Goal: Information Seeking & Learning: Learn about a topic

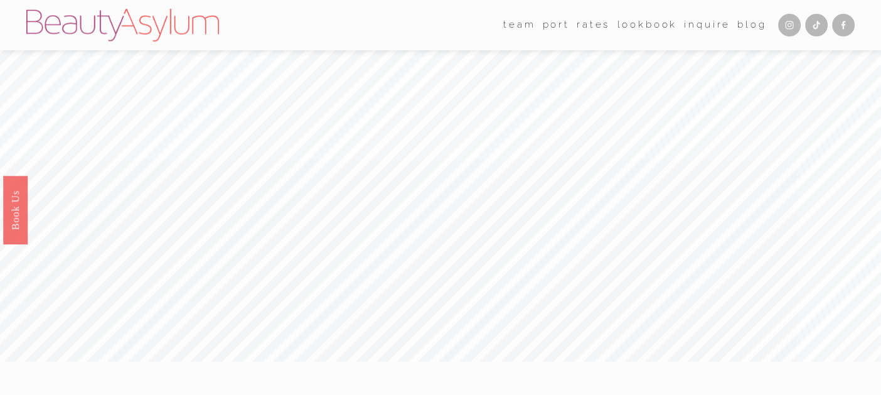
click at [586, 21] on link "Rates" at bounding box center [592, 25] width 33 height 19
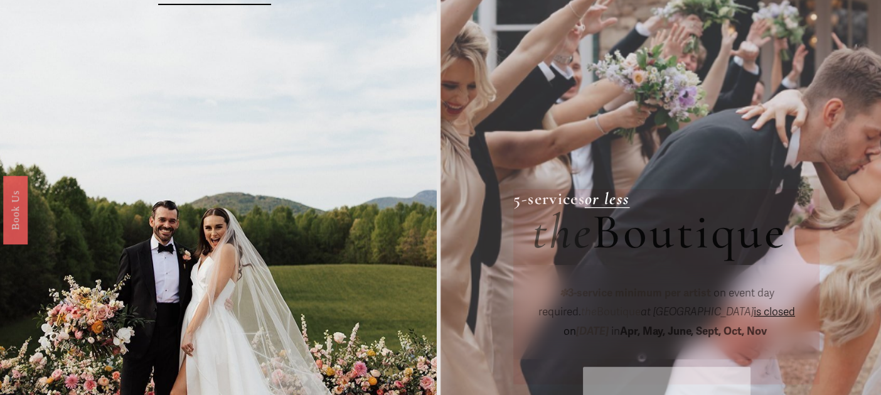
scroll to position [125, 0]
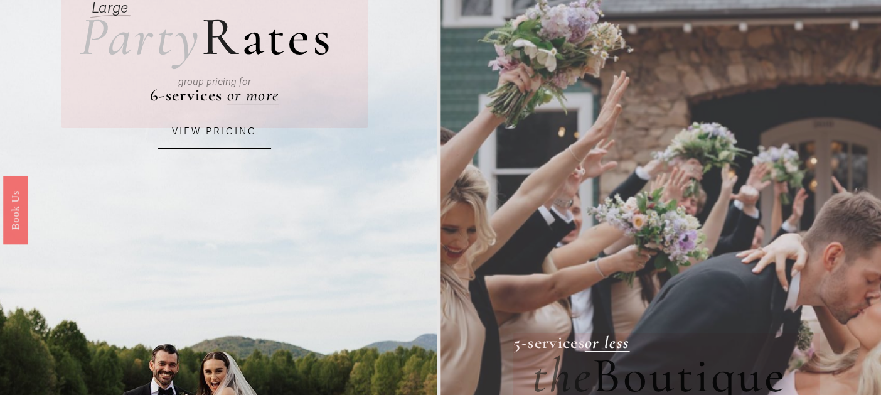
click at [242, 138] on link "VIEW PRICING" at bounding box center [214, 132] width 113 height 34
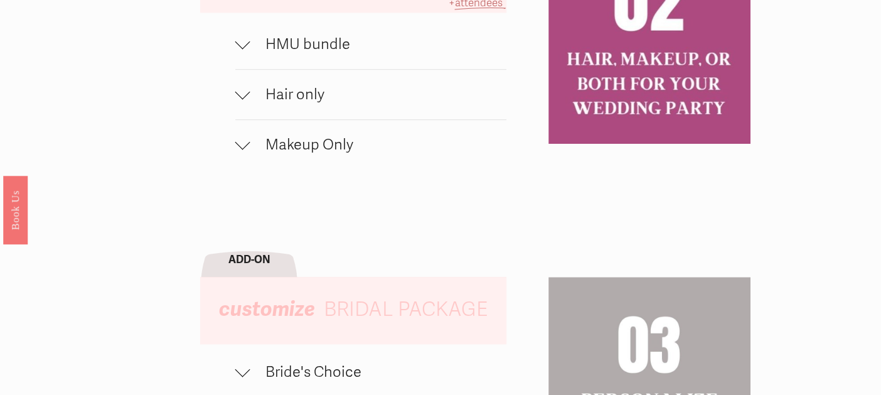
scroll to position [878, 0]
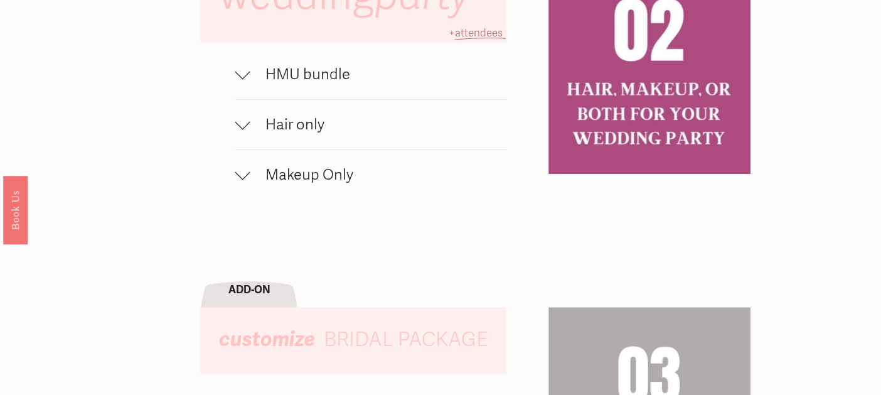
click at [305, 83] on span "HMU bundle" at bounding box center [378, 74] width 257 height 18
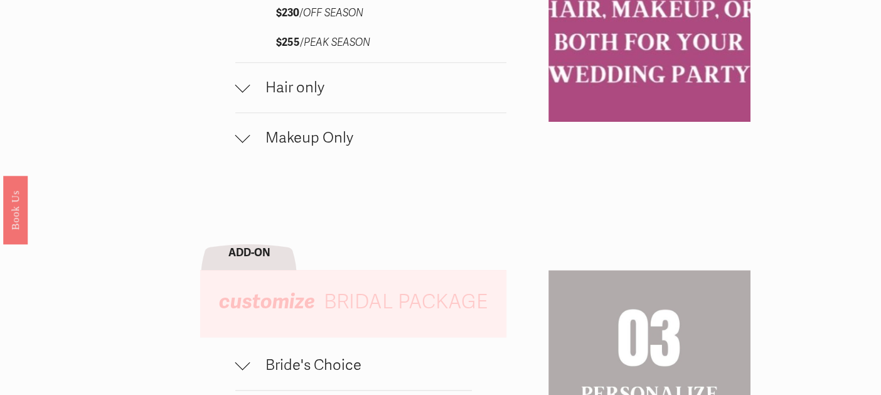
scroll to position [1192, 0]
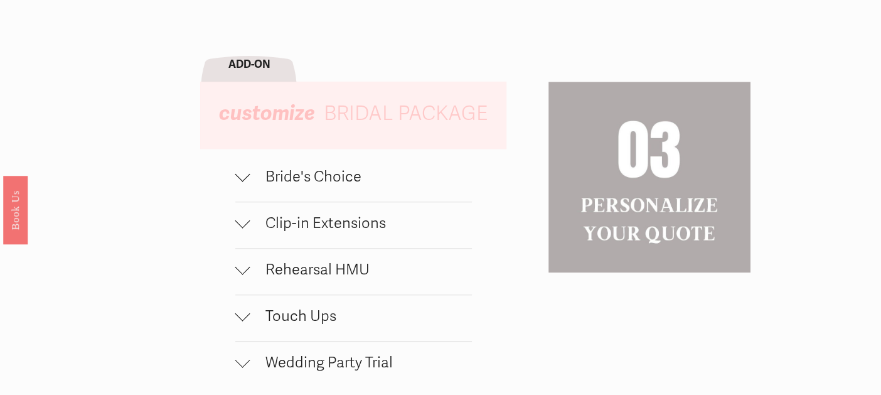
click at [392, 183] on span "Bride's Choice" at bounding box center [360, 176] width 221 height 18
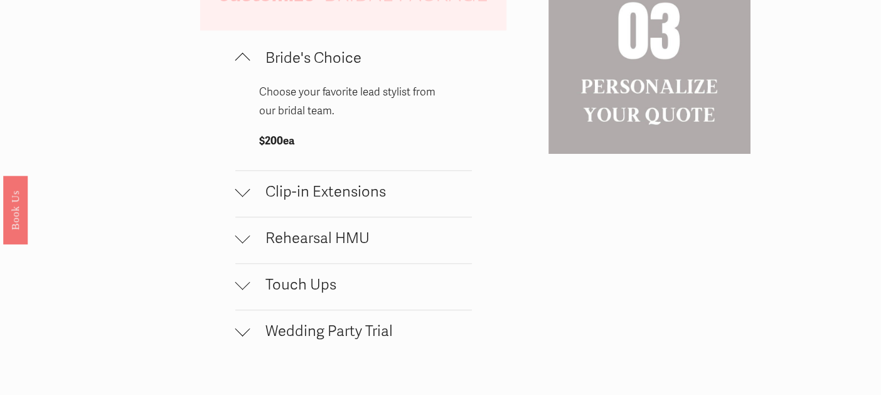
scroll to position [1317, 0]
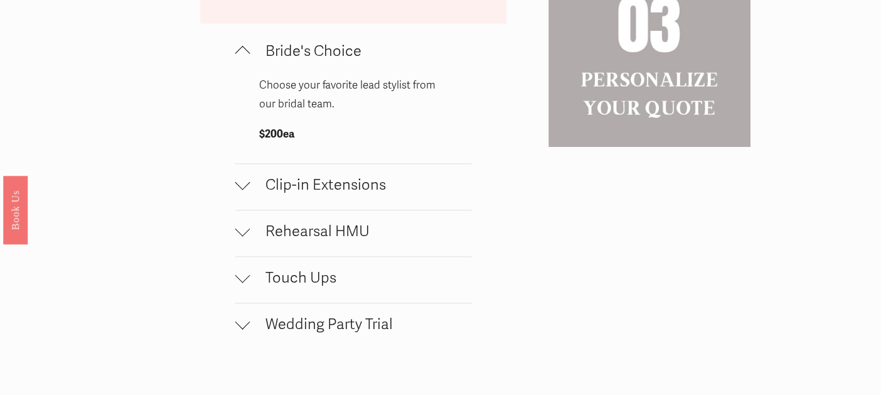
click at [395, 179] on button "Clip-in Extensions" at bounding box center [353, 187] width 236 height 46
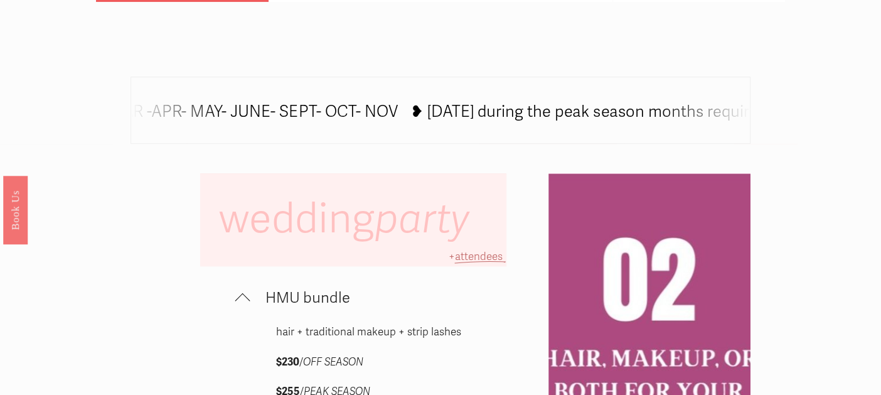
scroll to position [501, 0]
